Goal: Transaction & Acquisition: Purchase product/service

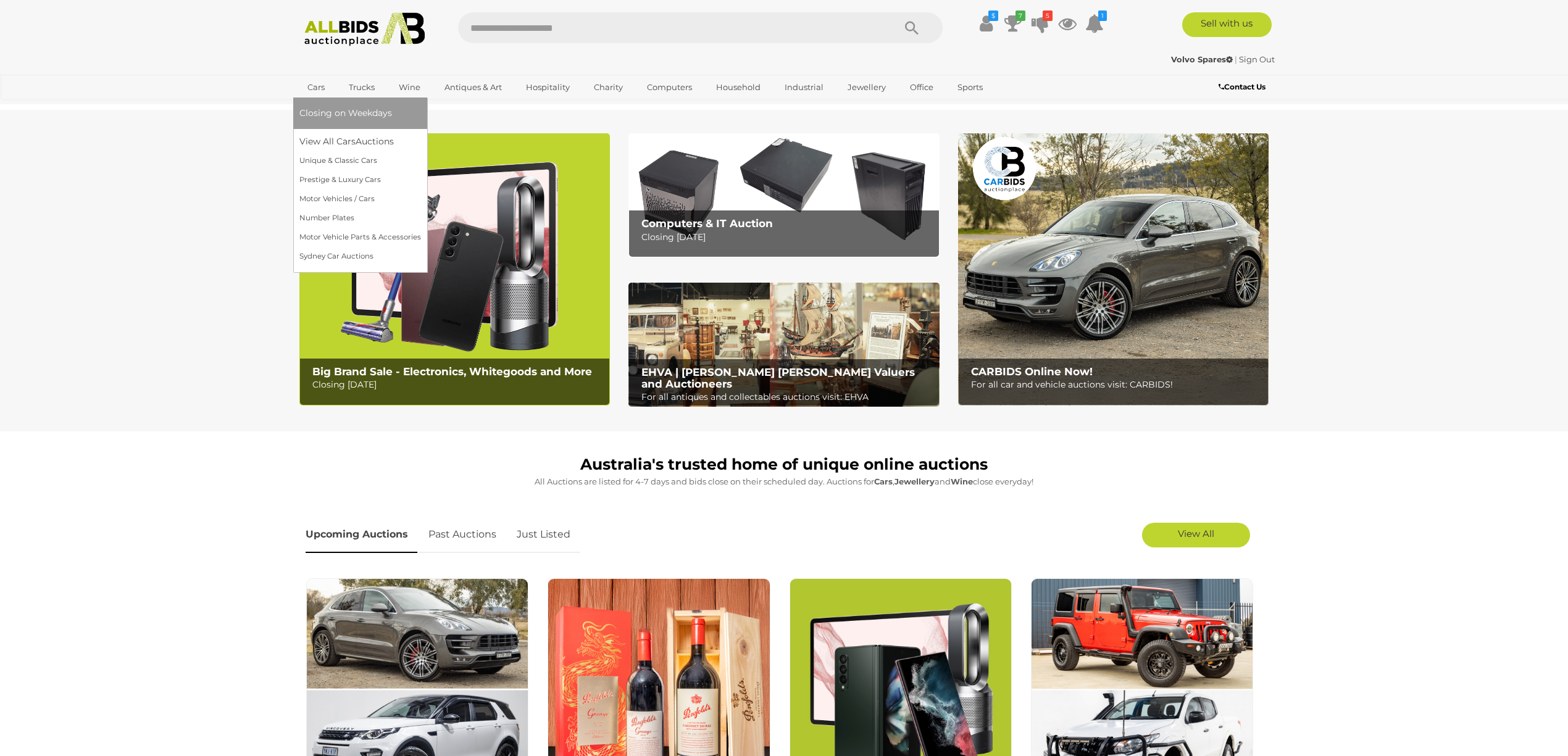
click at [316, 84] on link "Cars" at bounding box center [316, 87] width 33 height 20
click at [329, 139] on link "View All Cars Auctions" at bounding box center [360, 142] width 121 height 19
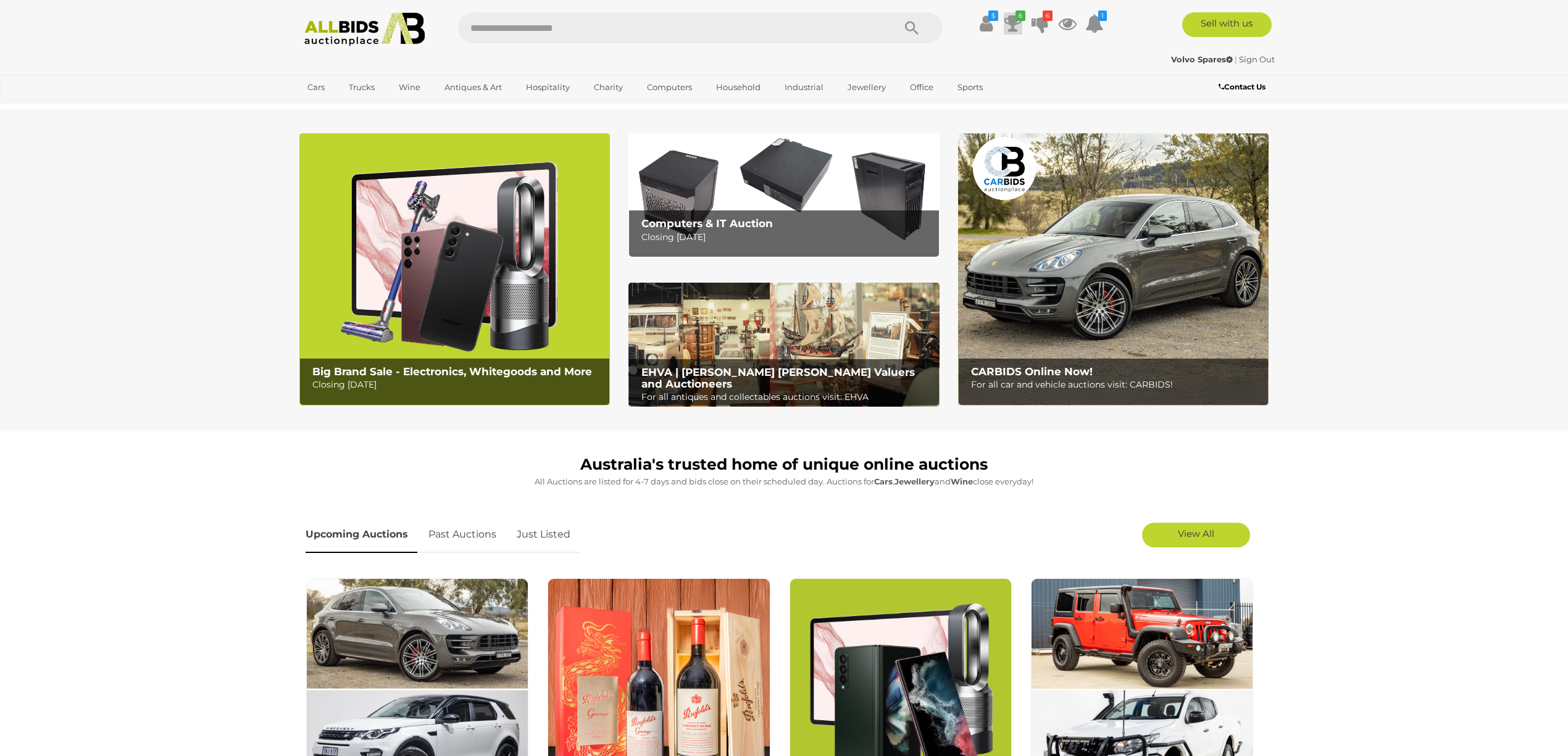
click at [1012, 22] on icon at bounding box center [1013, 23] width 17 height 22
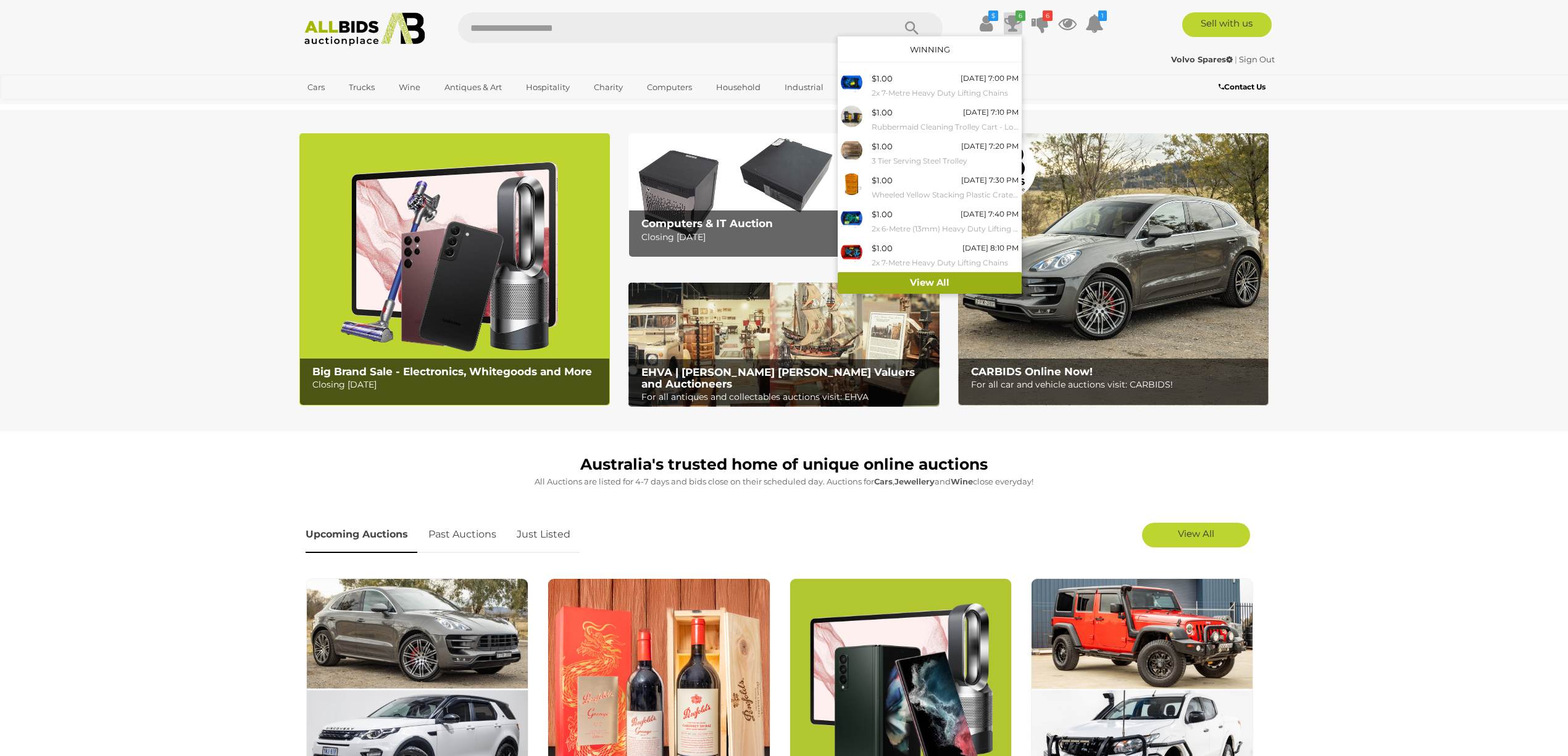
click at [927, 282] on link "View All" at bounding box center [929, 283] width 184 height 22
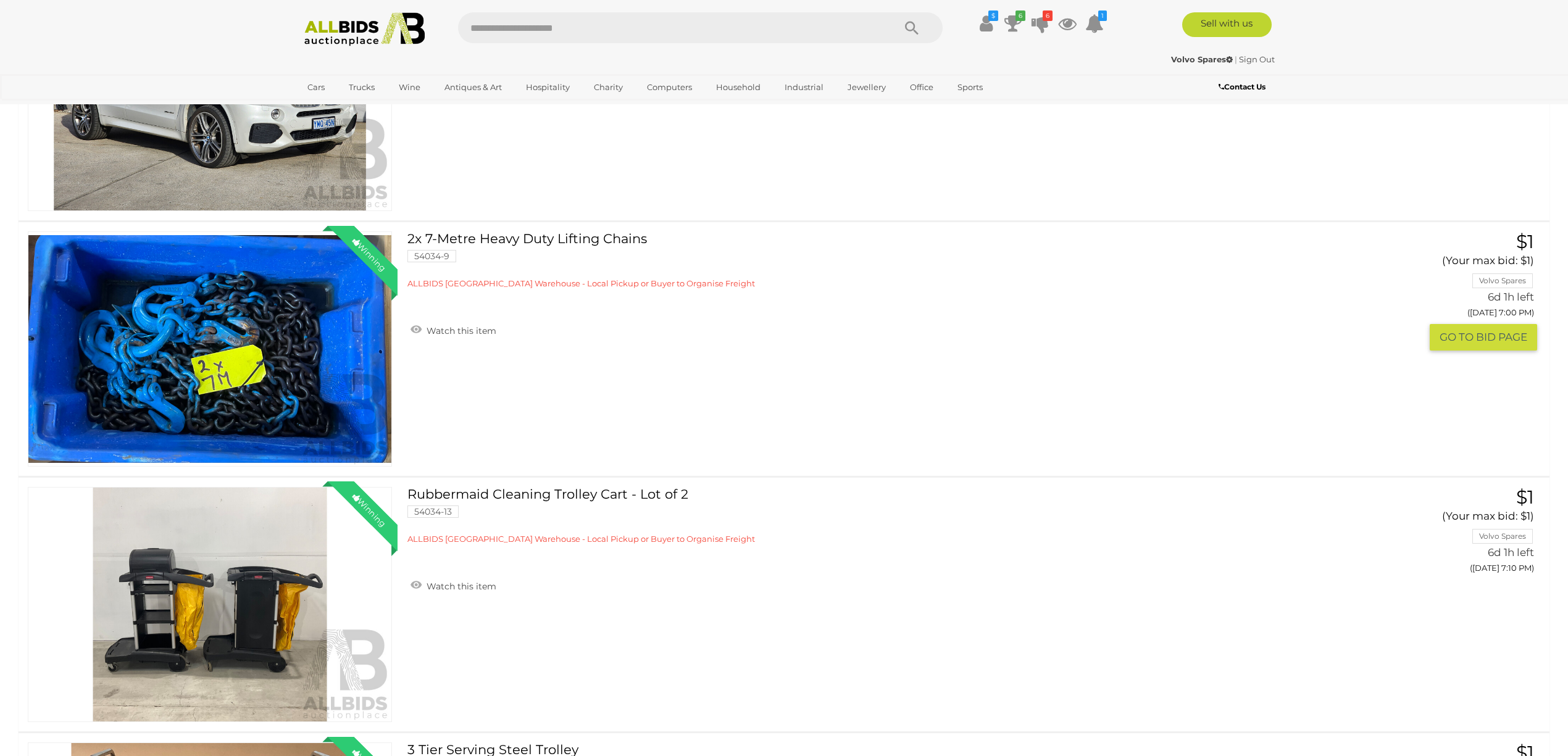
scroll to position [1646, 0]
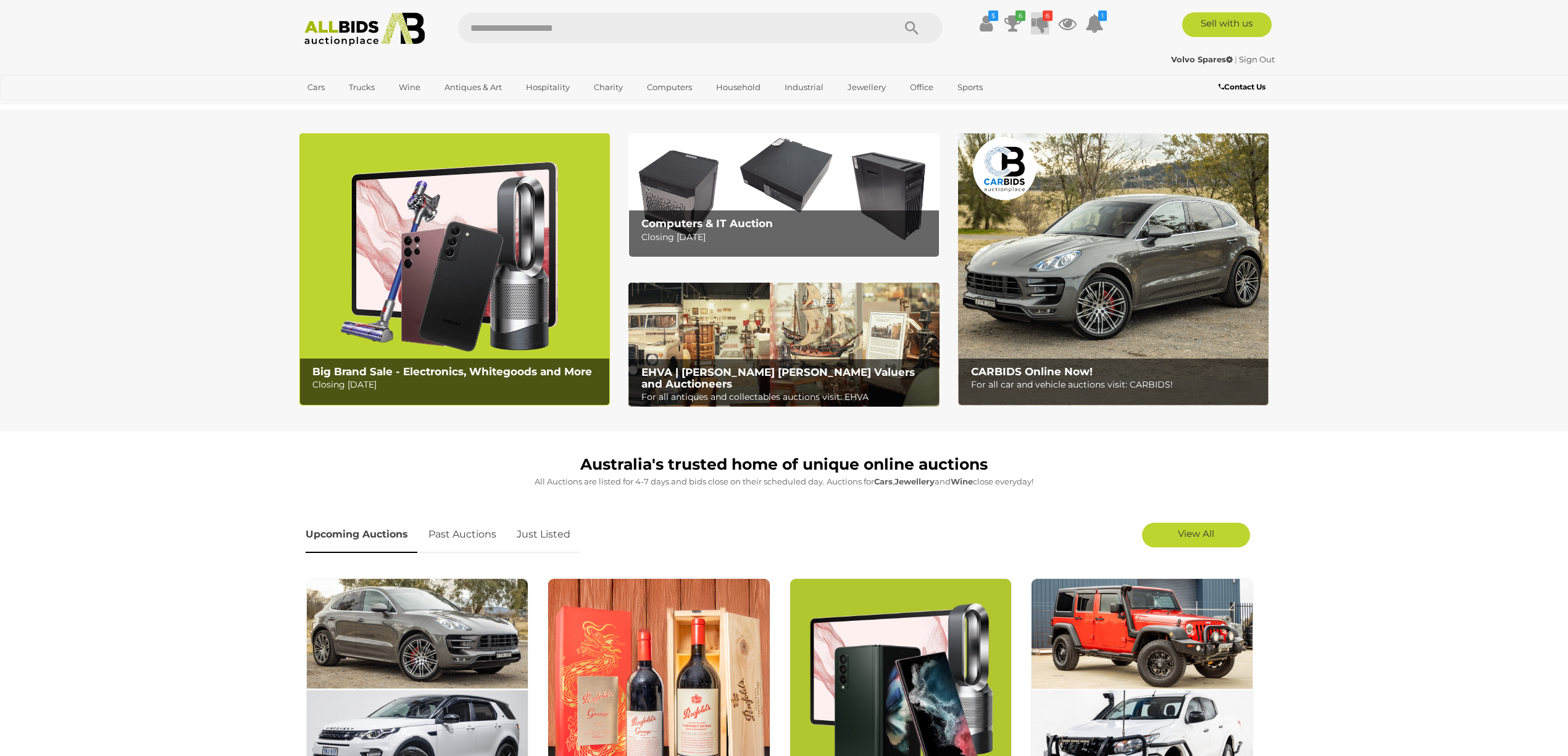
click at [1041, 22] on icon at bounding box center [1040, 23] width 17 height 22
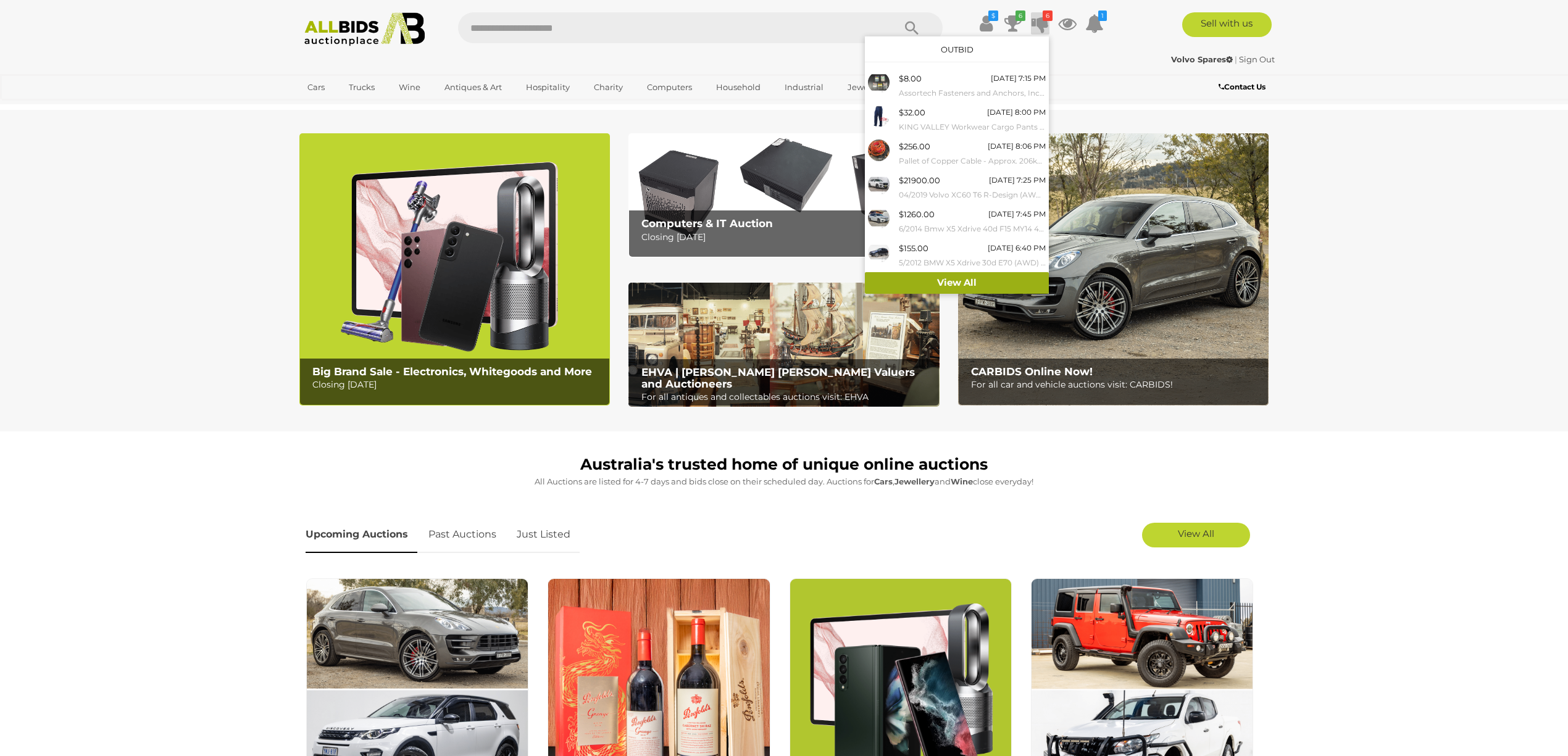
click at [963, 279] on link "View All" at bounding box center [957, 283] width 184 height 22
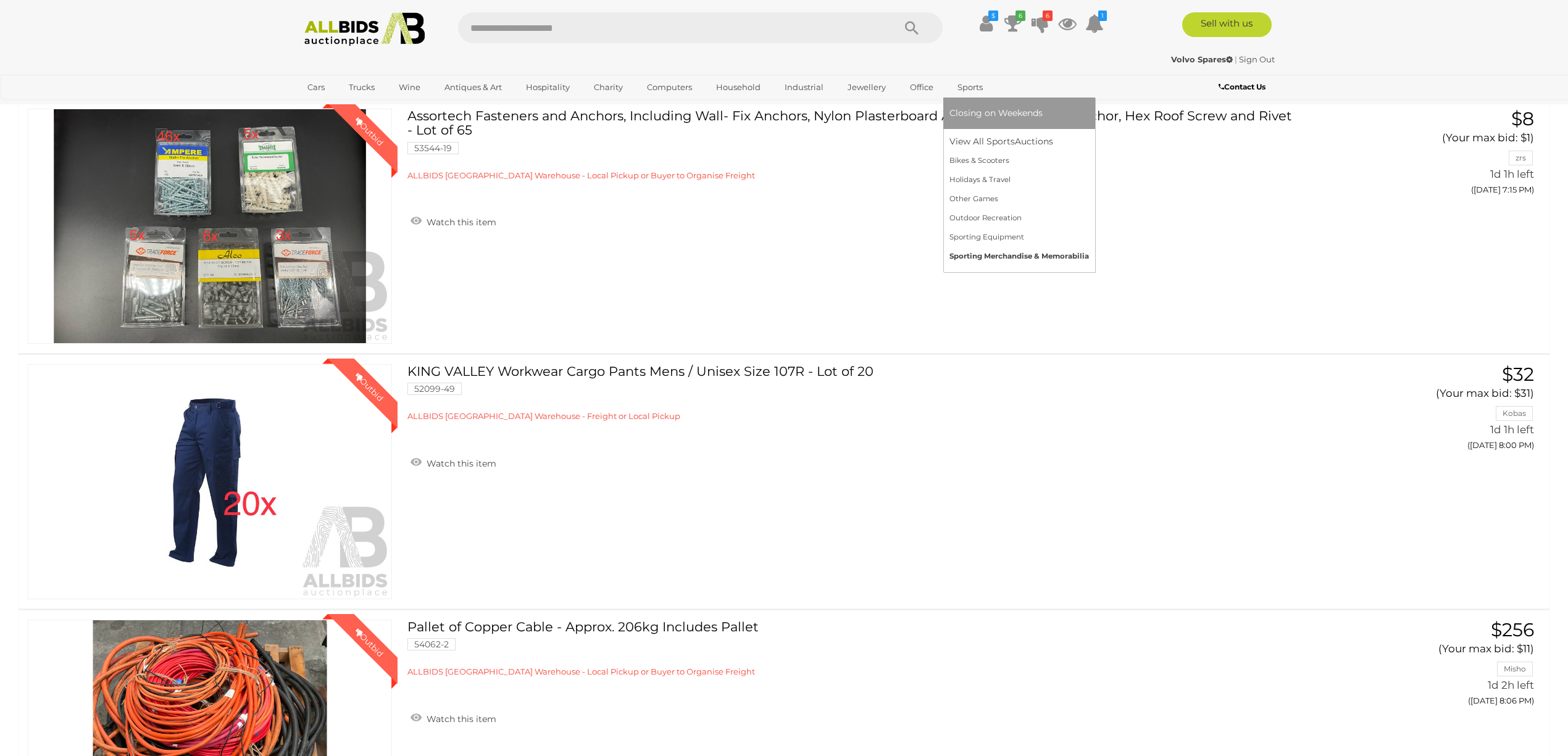
scroll to position [329, 0]
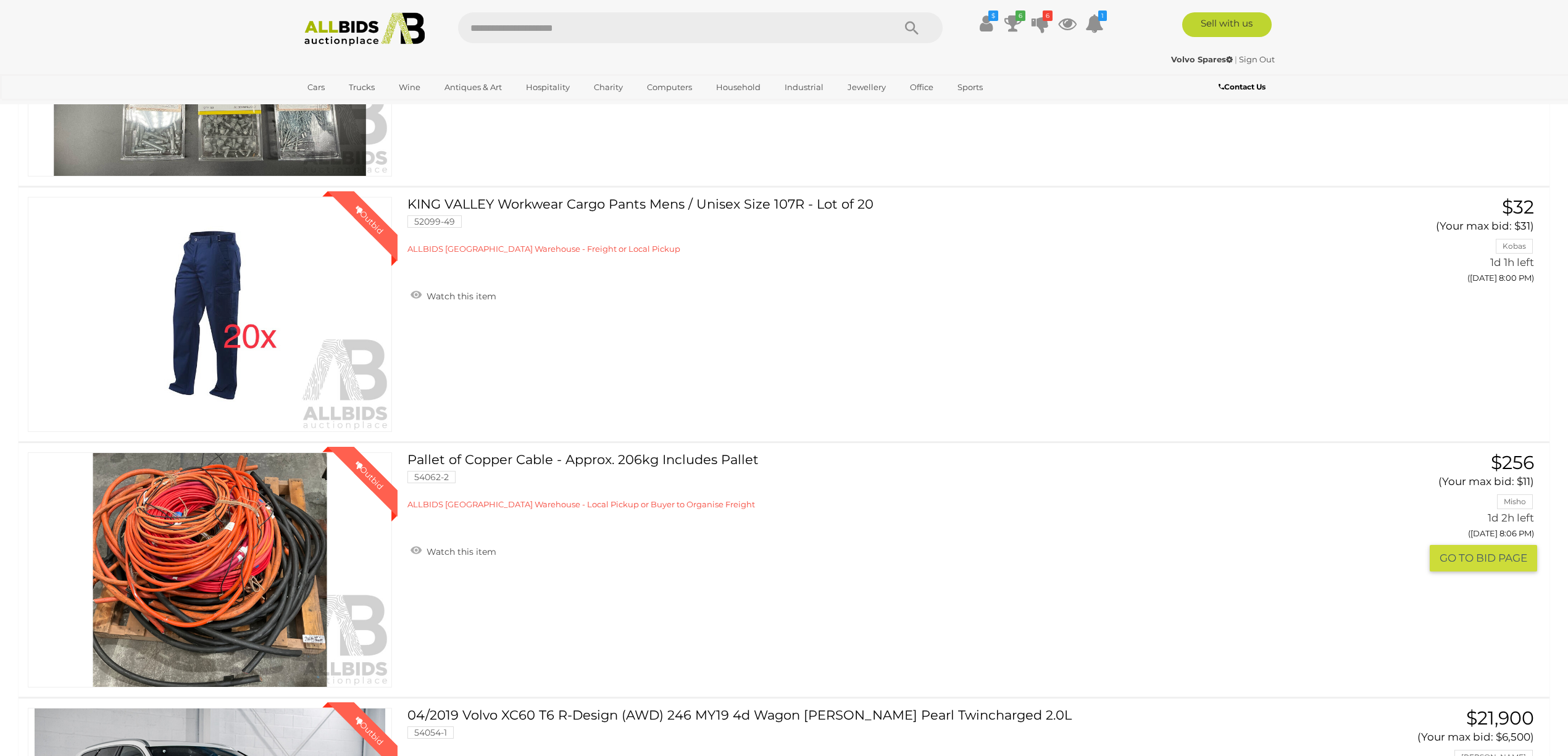
click at [245, 554] on link "Winning Outbid" at bounding box center [210, 570] width 364 height 235
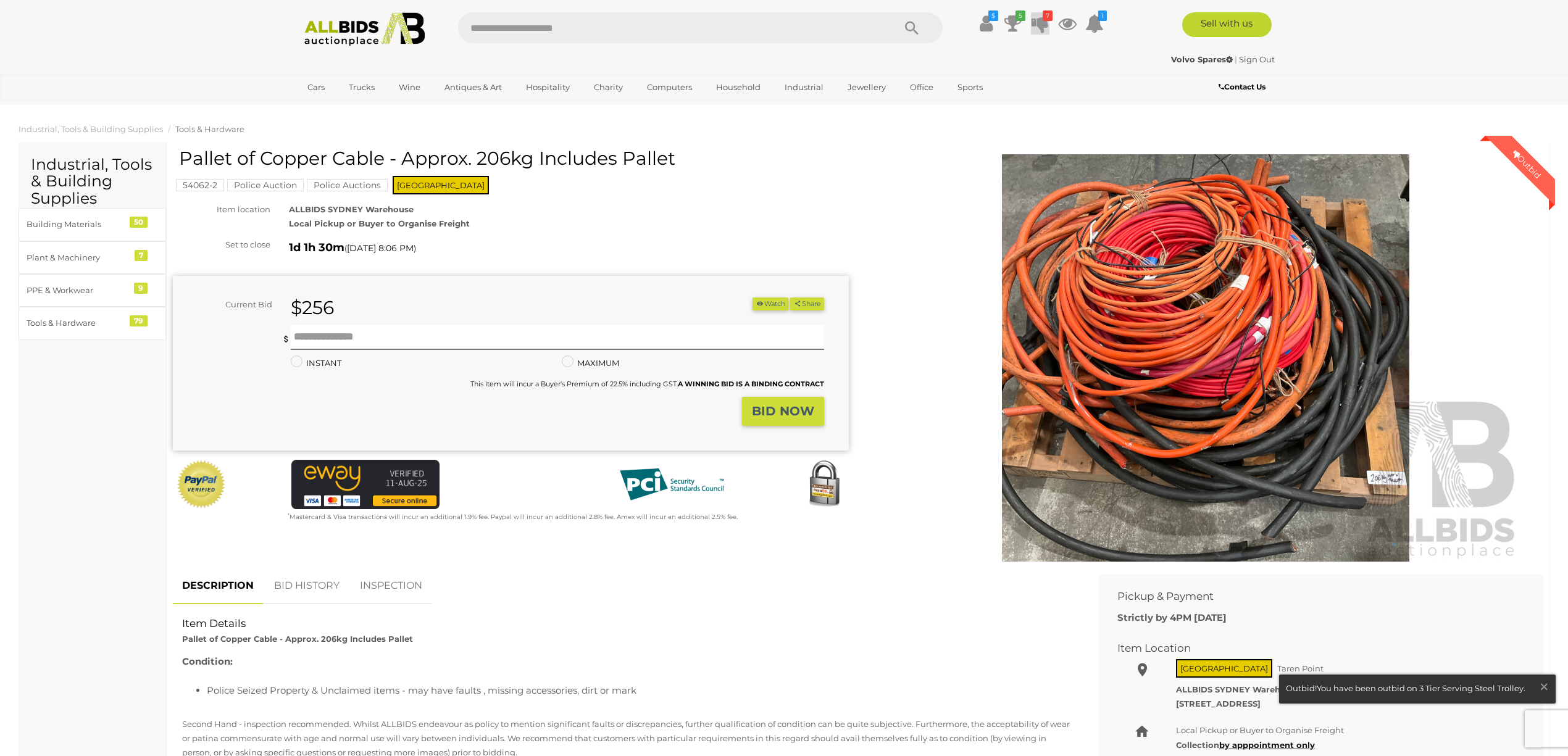
click at [1037, 20] on icon at bounding box center [1040, 23] width 17 height 22
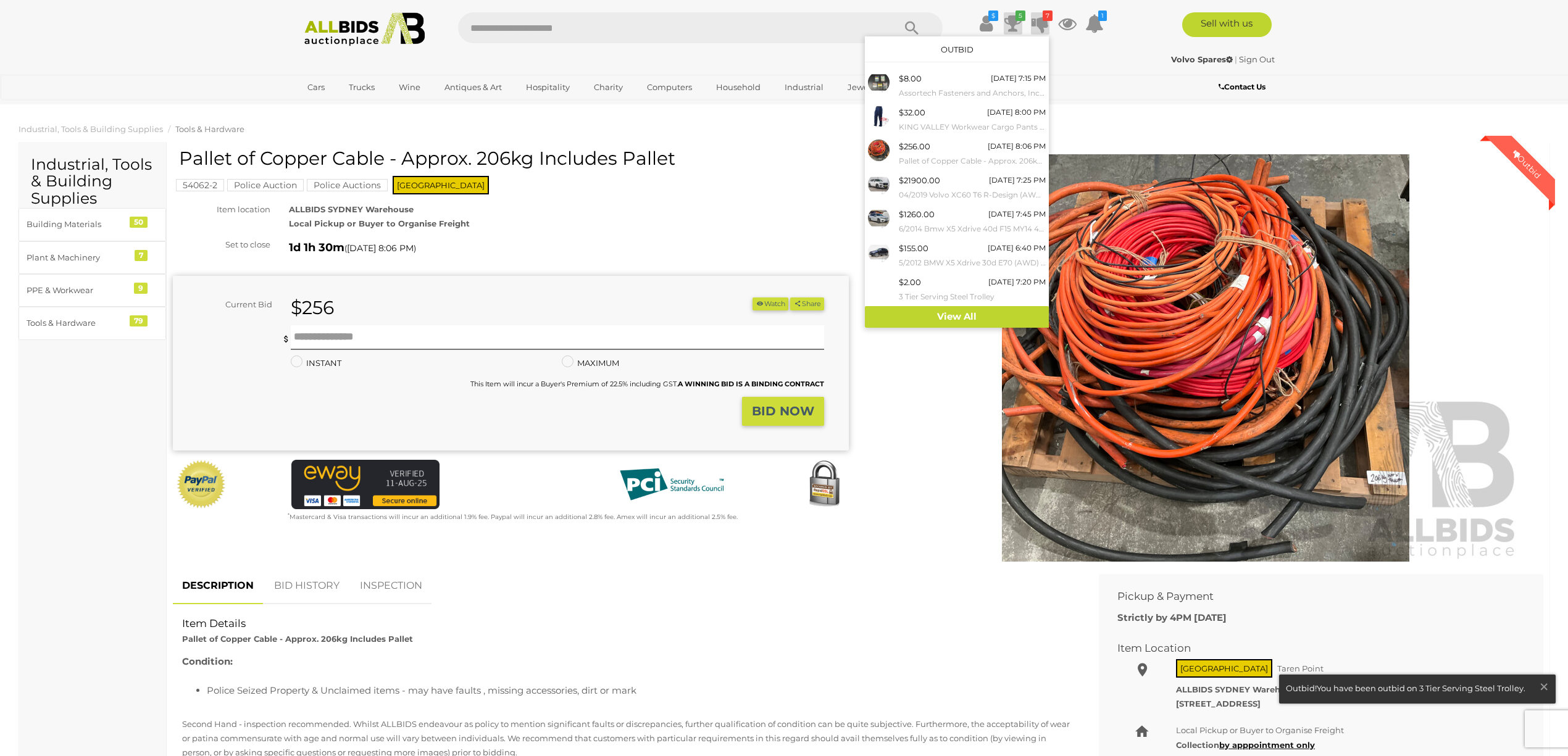
click at [1010, 21] on icon at bounding box center [1013, 23] width 17 height 22
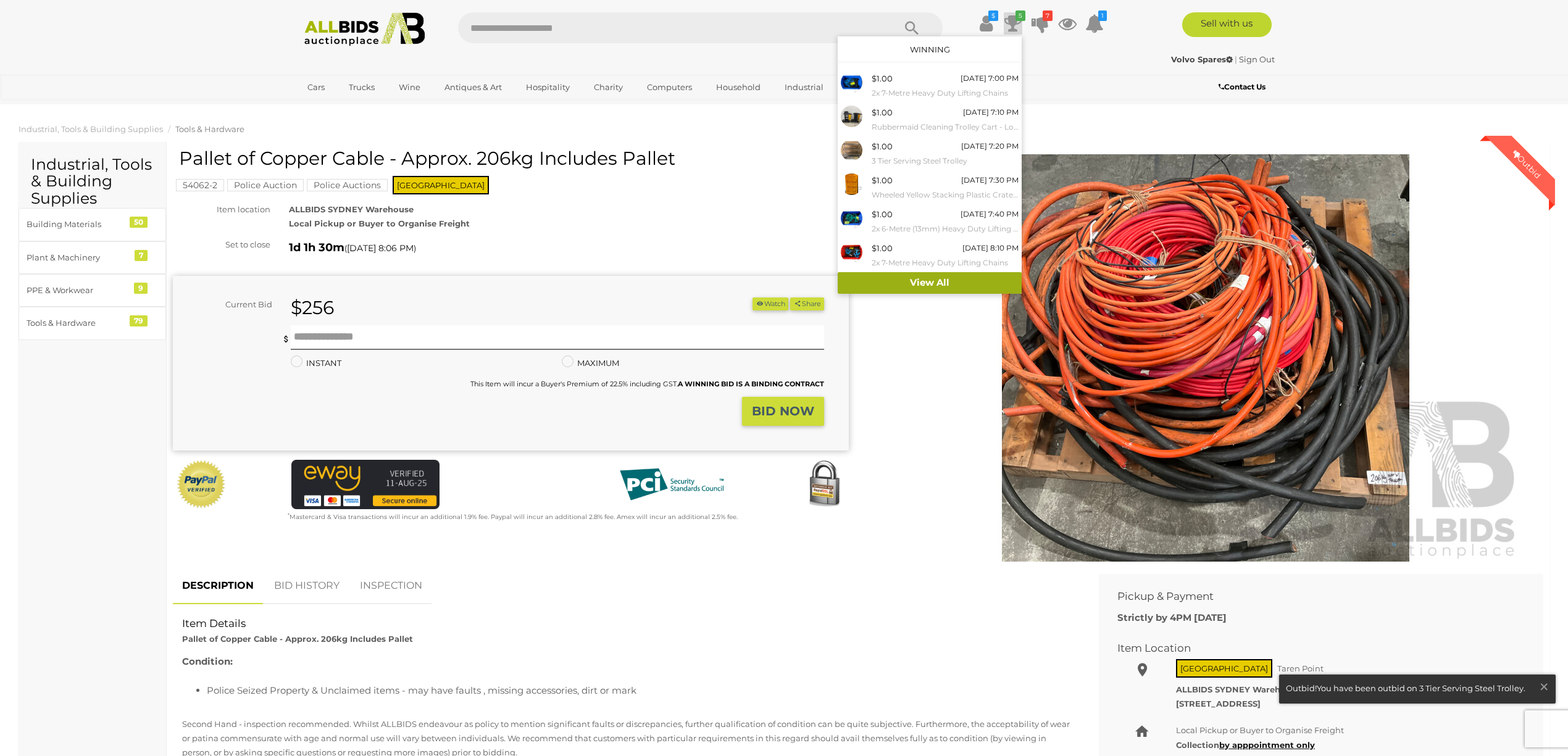
click at [929, 283] on link "View All" at bounding box center [929, 283] width 184 height 22
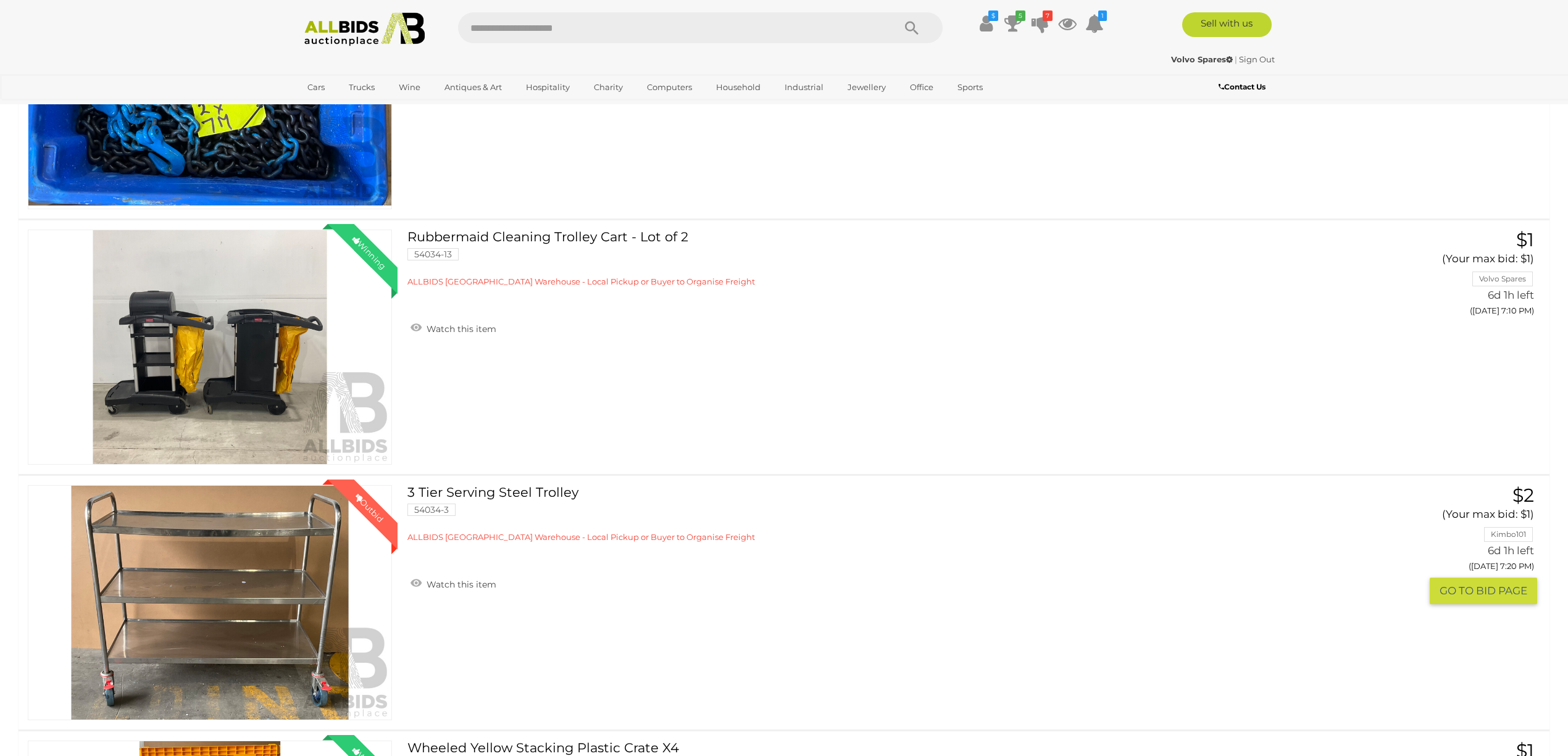
scroll to position [1729, 0]
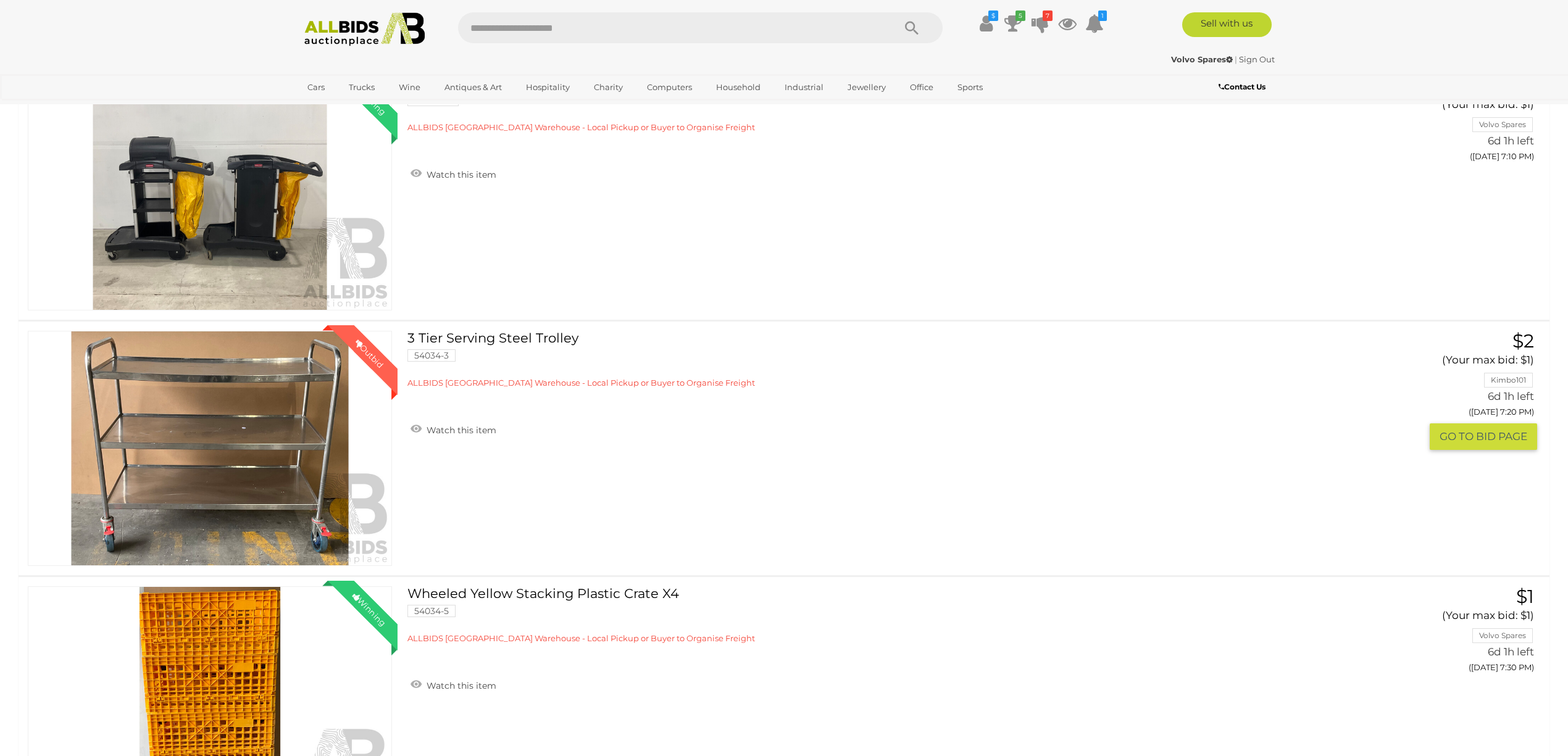
click at [1477, 439] on button "GO TO BID PAGE" at bounding box center [1483, 437] width 108 height 27
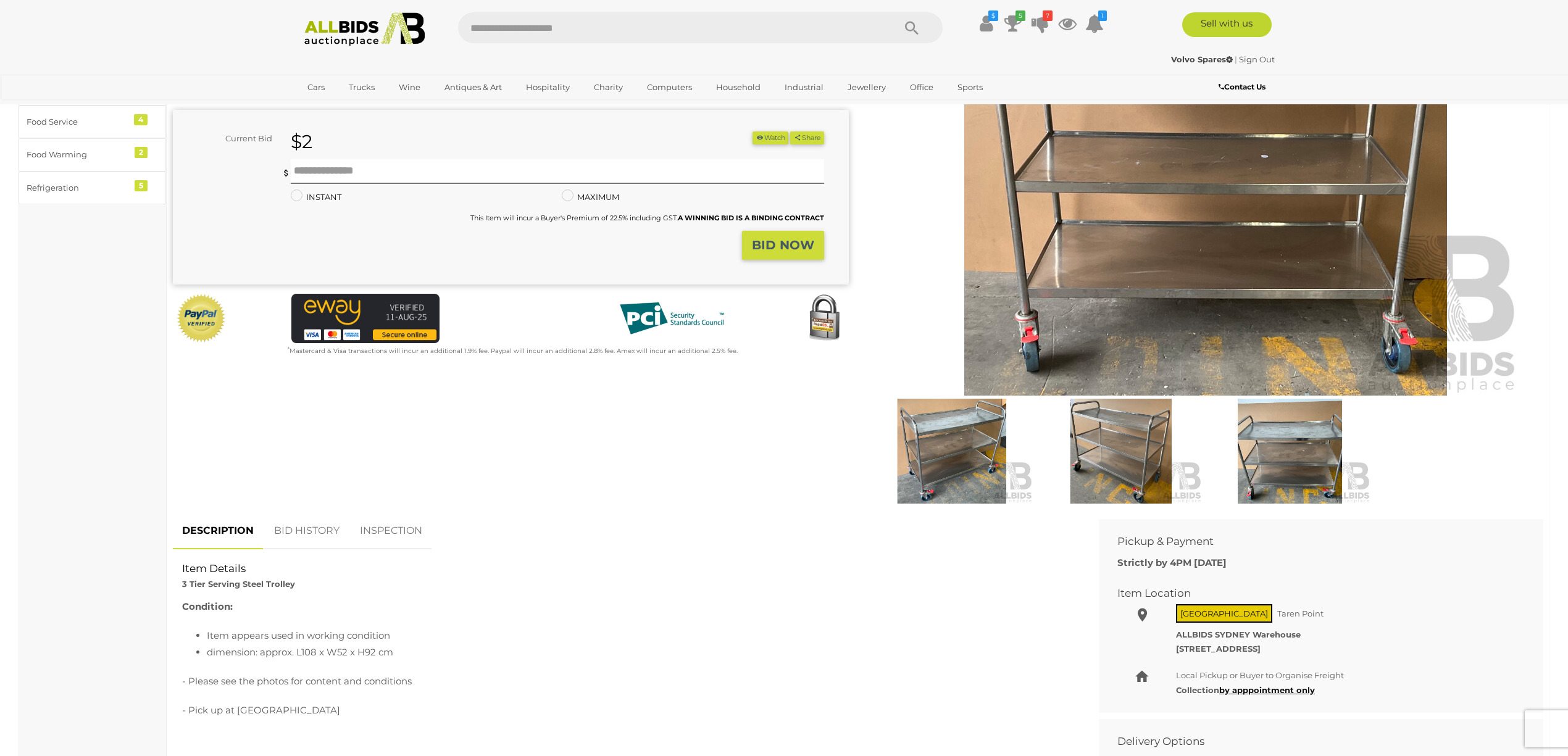
scroll to position [329, 0]
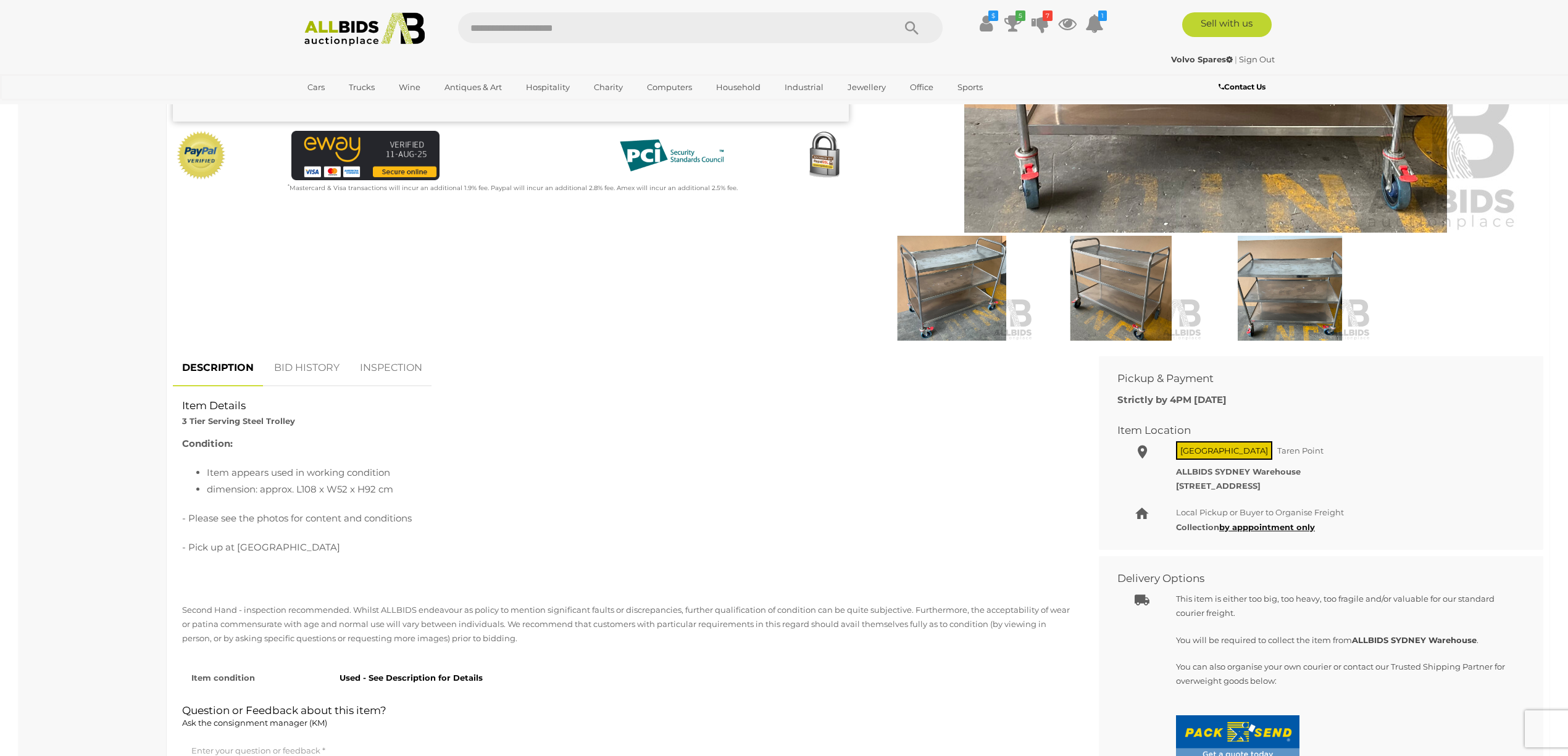
click at [298, 366] on link "BID HISTORY" at bounding box center [306, 368] width 84 height 36
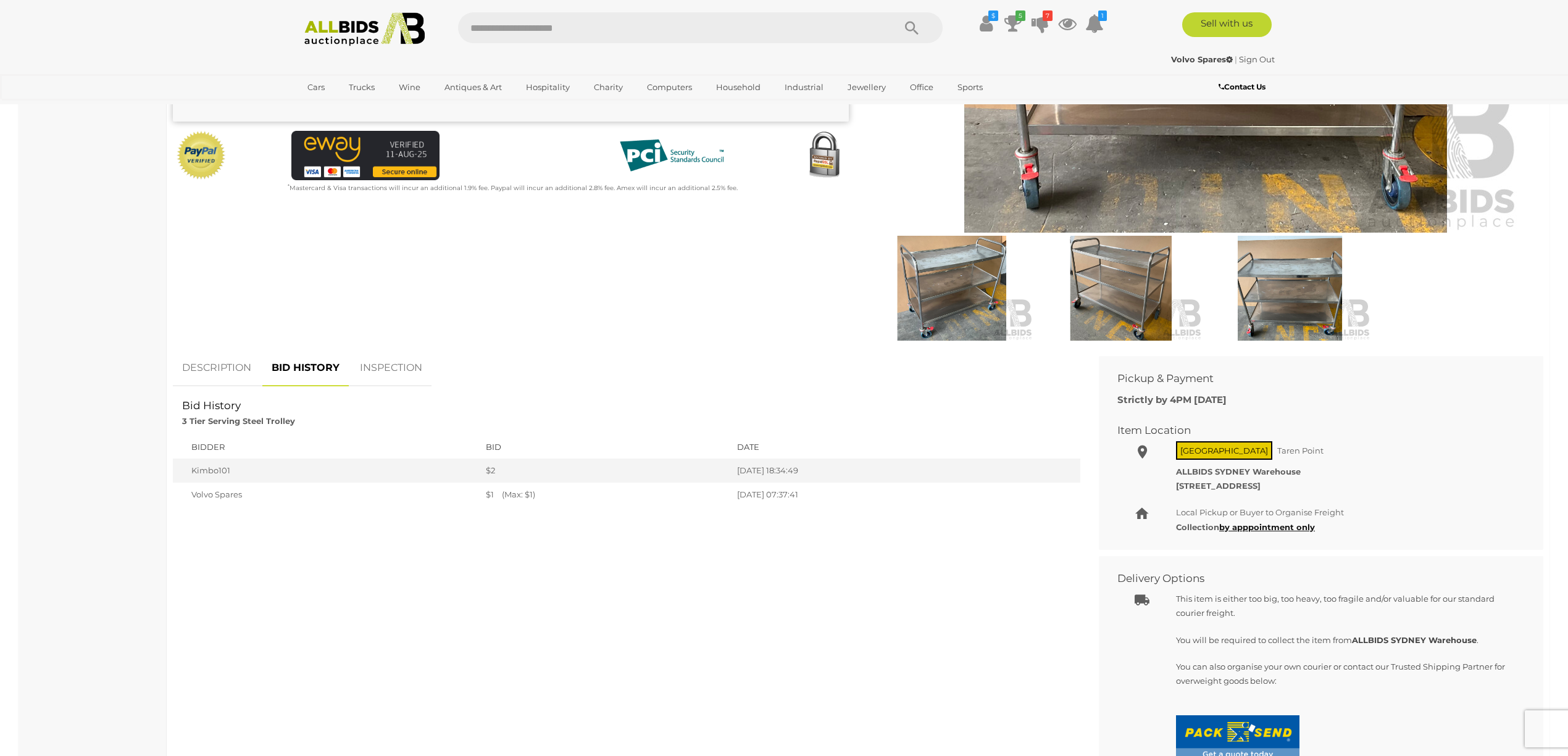
scroll to position [0, 0]
